Goal: Transaction & Acquisition: Purchase product/service

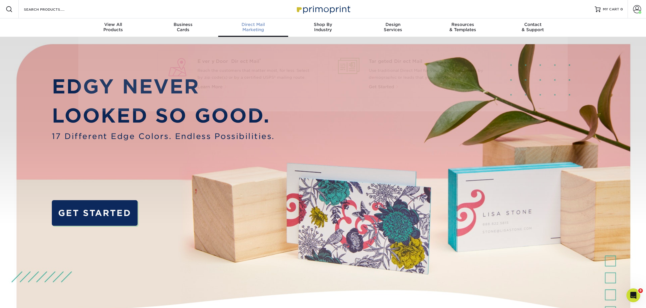
click at [254, 27] on span "Direct Mail" at bounding box center [253, 24] width 70 height 5
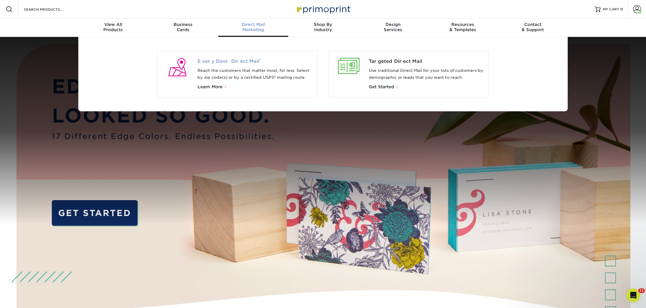
click at [208, 61] on span "Every Door Direct Mail ®" at bounding box center [256, 61] width 116 height 7
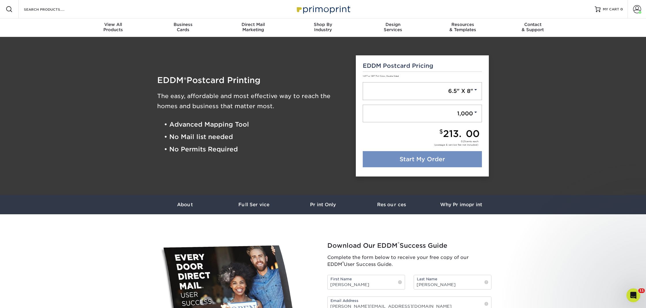
click at [446, 163] on link "Start My Order" at bounding box center [423, 159] width 120 height 16
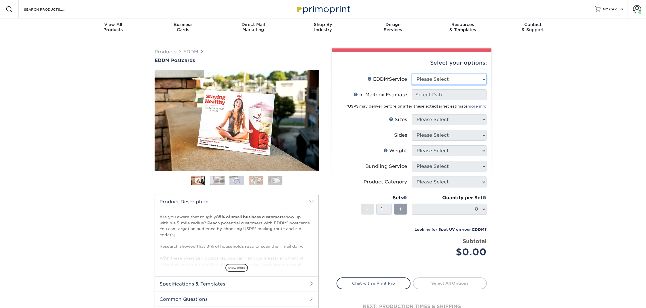
click at [445, 75] on select "Please Select Full Service Print Only" at bounding box center [449, 79] width 75 height 11
select select "full_service"
click at [412, 74] on select "Please Select Full Service Print Only" at bounding box center [449, 79] width 75 height 11
select select "-1"
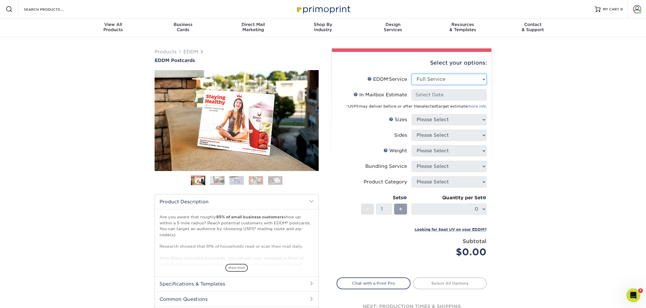
select select "-1"
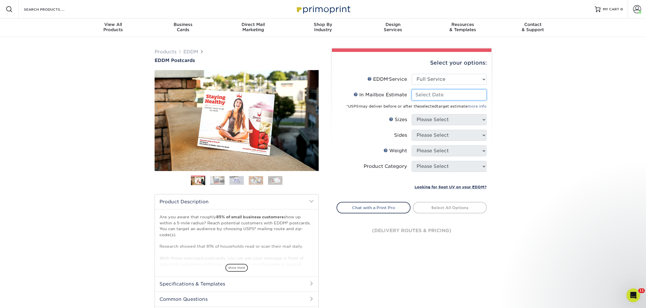
click at [432, 92] on input "In Mailbox Estimate Help In Mailbox Estimate" at bounding box center [449, 94] width 75 height 11
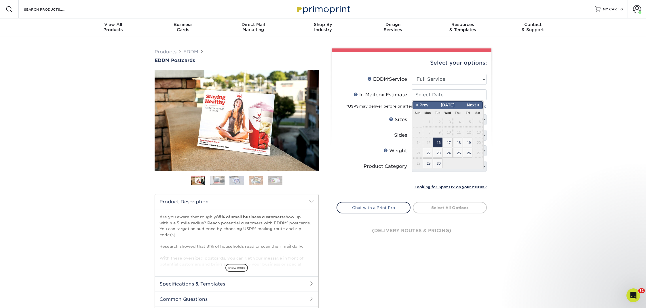
click at [438, 144] on span "16" at bounding box center [438, 142] width 10 height 10
type input "2025-09-16"
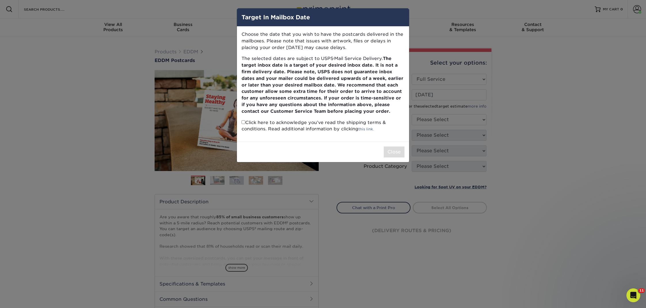
click at [241, 123] on div "Choose the date that you wish to have the postcards delivered in the mailboxes.…" at bounding box center [323, 84] width 172 height 115
click at [242, 123] on div "Choose the date that you wish to have the postcards delivered in the mailboxes.…" at bounding box center [323, 84] width 172 height 115
click at [244, 123] on input "checkbox" at bounding box center [244, 122] width 4 height 4
checkbox input "true"
click at [383, 152] on div "Close" at bounding box center [323, 151] width 172 height 20
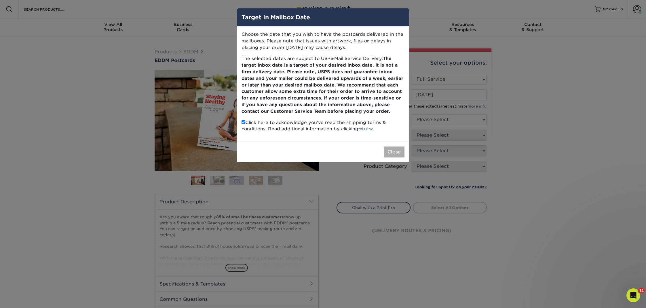
click at [390, 151] on div "Close" at bounding box center [323, 151] width 172 height 20
click at [437, 119] on div "Target In Mailbox Date Choose the date that you wish to have the postcards deli…" at bounding box center [323, 154] width 646 height 308
click at [392, 150] on button "Close" at bounding box center [394, 151] width 21 height 11
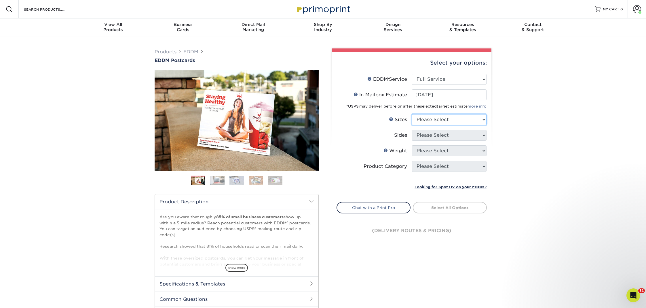
click at [437, 122] on select "Please Select 4.5" x 12" 6" x 12" 6.5" x 8" 6.5" x 9" 6.5" x 12" 7" x 8.5" 8" x…" at bounding box center [449, 119] width 75 height 11
select select "6.50x8.00"
click at [412, 114] on select "Please Select 4.5" x 12" 6" x 12" 6.5" x 8" 6.5" x 9" 6.5" x 12" 7" x 8.5" 8" x…" at bounding box center [449, 119] width 75 height 11
click at [439, 137] on select "Please Select Print Both Sides Print Front Only" at bounding box center [449, 135] width 75 height 11
select select "13abbda7-1d64-4f25-8bb2-c179b224825d"
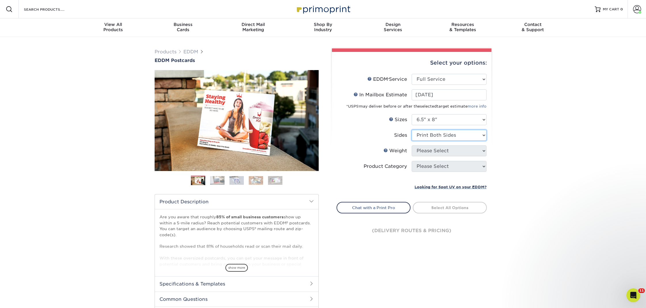
click at [412, 130] on select "Please Select Print Both Sides Print Front Only" at bounding box center [449, 135] width 75 height 11
click at [437, 148] on select "Please Select 16PT 14PT" at bounding box center [449, 150] width 75 height 11
select select "16PT"
click at [412, 145] on select "Please Select 16PT 14PT" at bounding box center [449, 150] width 75 height 11
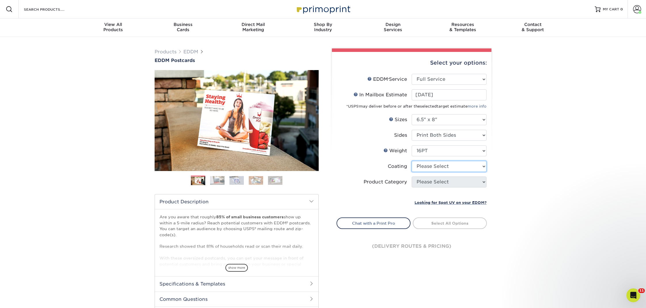
click at [430, 164] on select at bounding box center [449, 166] width 75 height 11
select select "121bb7b5-3b4d-429f-bd8d-bbf80e953313"
click at [412, 161] on select at bounding box center [449, 166] width 75 height 11
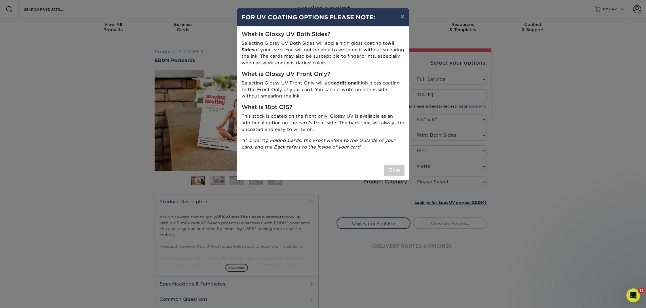
click at [435, 181] on div "× FOR UV COATING OPTIONS PLEASE NOTE: What is Glossy UV Both Sides? Selecting G…" at bounding box center [323, 154] width 646 height 308
click at [412, 170] on div "× FOR UV COATING OPTIONS PLEASE NOTE: What is Glossy UV Both Sides? Selecting G…" at bounding box center [323, 154] width 646 height 308
click at [398, 170] on div "× FOR UV COATING OPTIONS PLEASE NOTE: What is Glossy UV Both Sides? Selecting G…" at bounding box center [323, 154] width 646 height 308
click at [395, 166] on button "Close" at bounding box center [394, 169] width 21 height 11
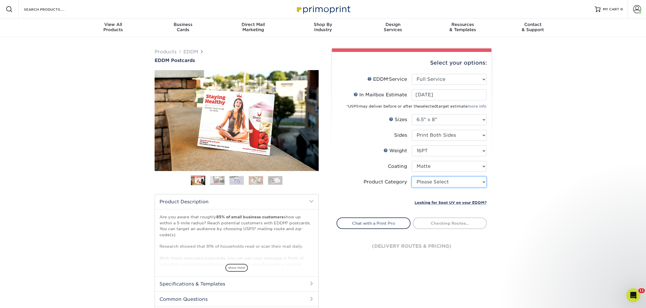
click at [438, 179] on select "Please Select Postcards" at bounding box center [449, 181] width 75 height 11
type input "0d2f34e2-947b-42e1-92e7-d2b9bd0eaead"
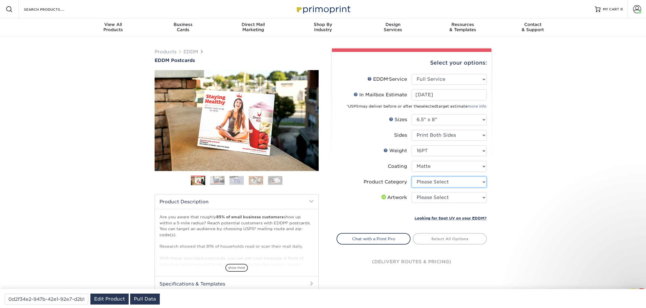
select select "9b7272e0-d6c8-4c3c-8e97-d3a1bcdab858"
click at [412, 176] on select "Please Select Postcards" at bounding box center [449, 181] width 75 height 11
click at [427, 196] on select "Please Select I will upload files I need a design - $150" at bounding box center [449, 197] width 75 height 11
select select "upload"
click at [412, 192] on select "Please Select I will upload files I need a design - $150" at bounding box center [449, 197] width 75 height 11
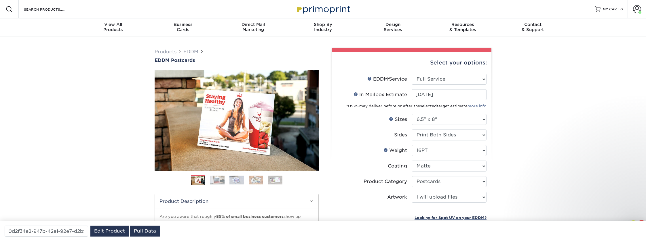
scroll to position [52, 0]
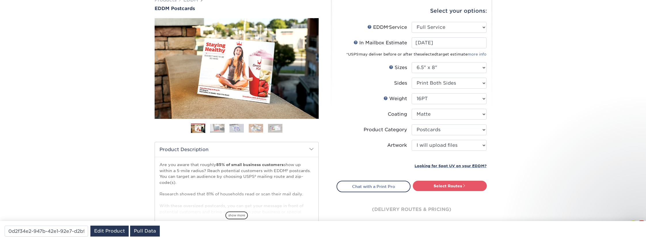
click at [444, 191] on div "Select Routes" at bounding box center [452, 187] width 80 height 12
click at [448, 187] on link "Select Routes" at bounding box center [450, 186] width 74 height 10
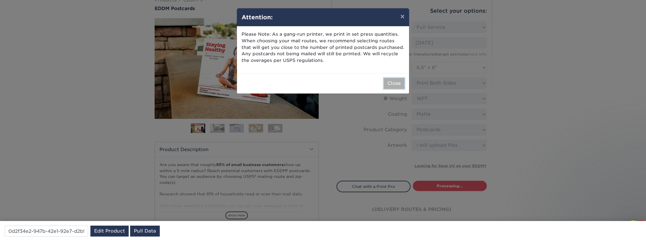
click at [394, 81] on button "Close" at bounding box center [394, 83] width 21 height 11
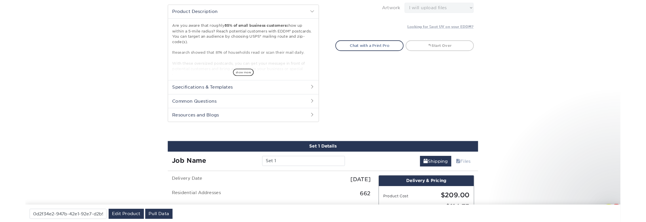
scroll to position [293, 0]
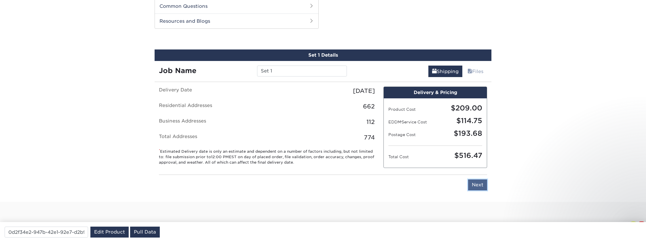
click at [478, 186] on input "Next" at bounding box center [477, 185] width 19 height 11
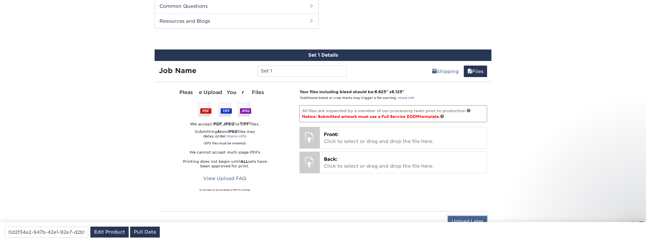
click at [474, 217] on input "Upload Later" at bounding box center [467, 221] width 39 height 11
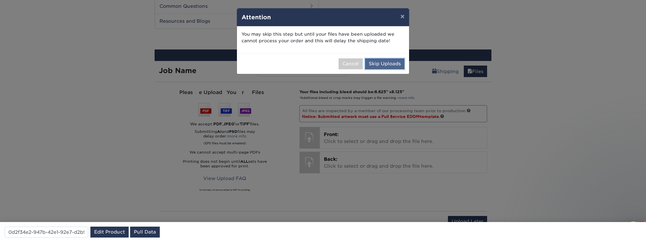
click at [391, 62] on button "Skip Uploads" at bounding box center [384, 63] width 39 height 11
